Goal: Entertainment & Leisure: Consume media (video, audio)

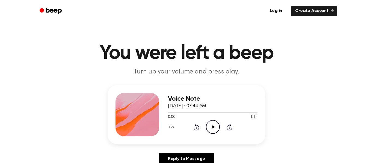
click at [209, 130] on icon "Play Audio" at bounding box center [213, 127] width 14 height 14
click at [209, 126] on icon "Play Audio" at bounding box center [213, 127] width 14 height 14
click at [214, 128] on icon "Play Audio" at bounding box center [213, 127] width 14 height 14
click at [214, 128] on icon "Pause Audio" at bounding box center [213, 127] width 14 height 14
click at [214, 128] on icon "Play Audio" at bounding box center [213, 127] width 14 height 14
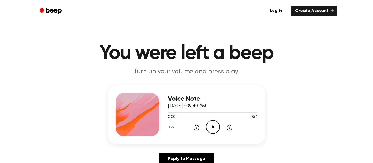
click at [214, 127] on icon at bounding box center [212, 127] width 3 height 4
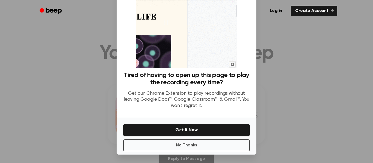
scroll to position [35, 0]
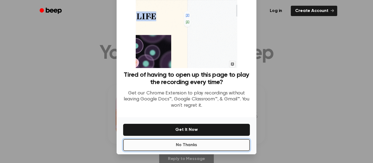
click at [230, 145] on button "No Thanks" at bounding box center [186, 145] width 127 height 12
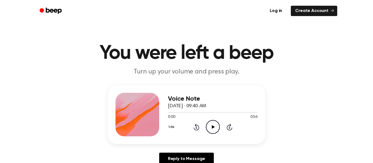
click at [221, 129] on div "1.0x Rewind 5 seconds Play Audio Skip 5 seconds" at bounding box center [212, 127] width 89 height 14
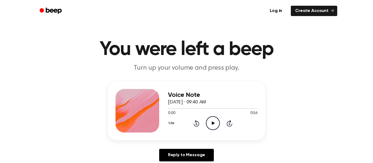
scroll to position [4, 0]
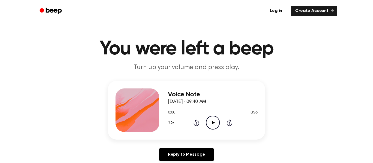
click at [212, 125] on icon "Play Audio" at bounding box center [213, 123] width 14 height 14
